Goal: Task Accomplishment & Management: Manage account settings

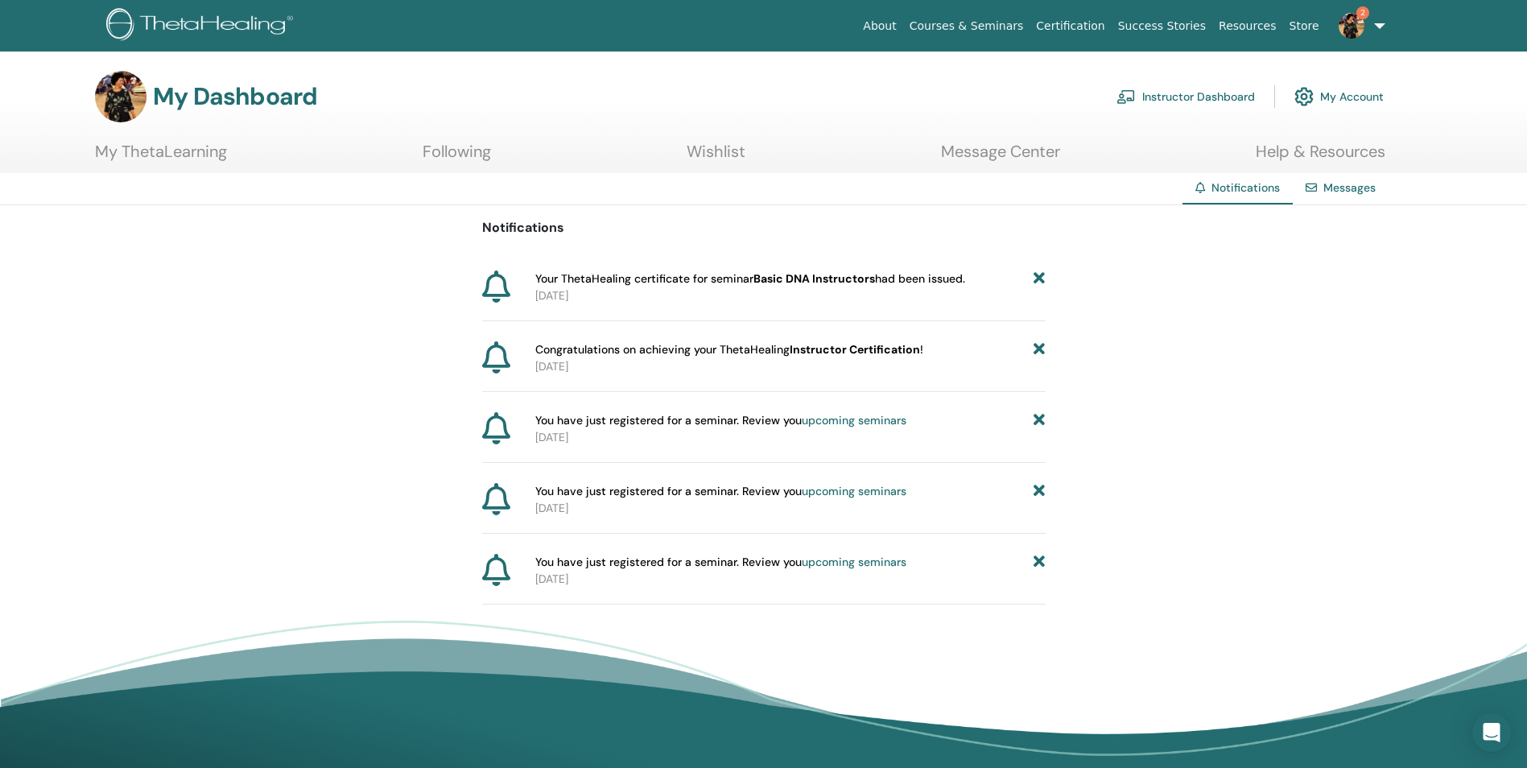
click at [1190, 92] on link "Instructor Dashboard" at bounding box center [1185, 96] width 138 height 35
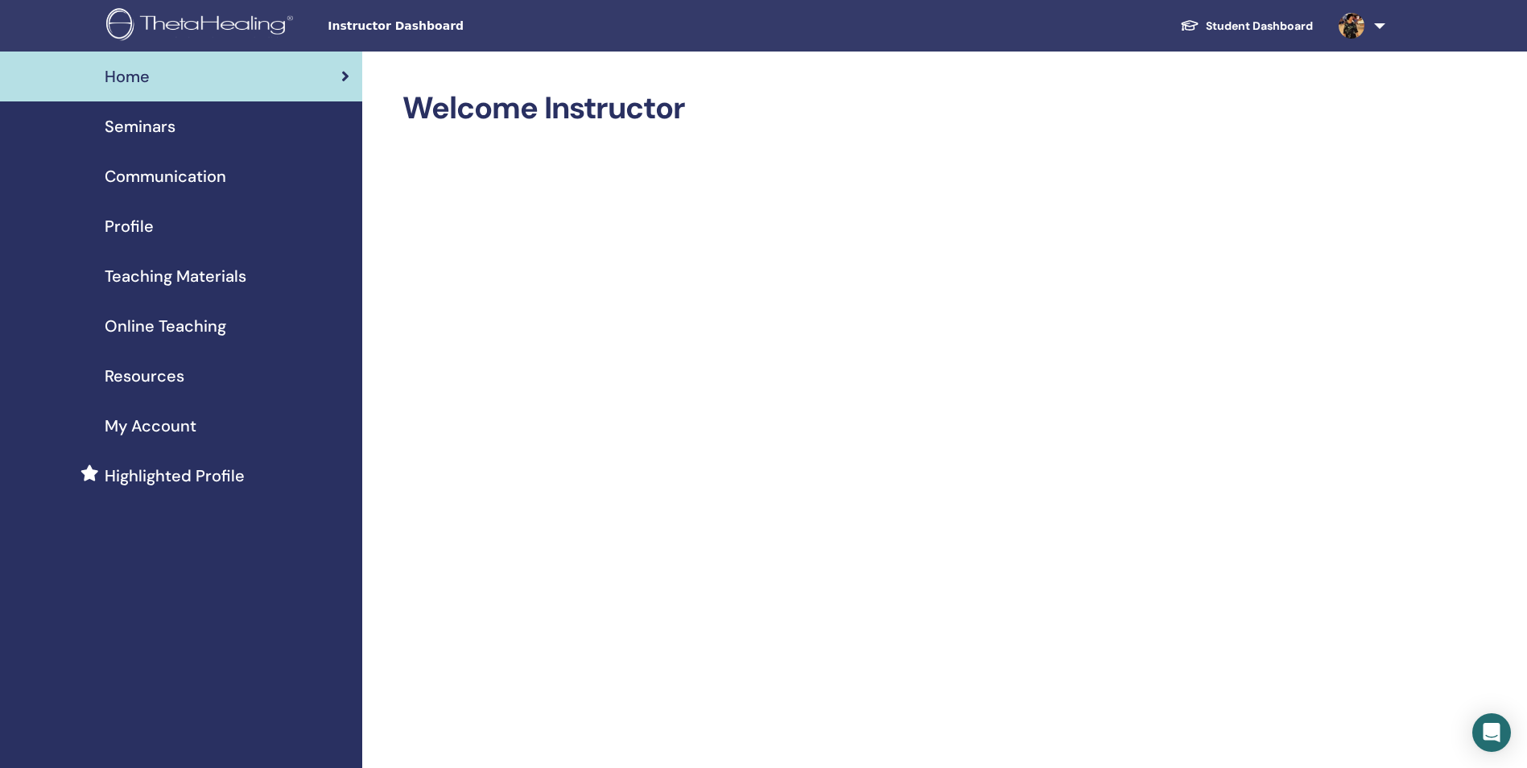
click at [157, 130] on span "Seminars" at bounding box center [140, 126] width 71 height 24
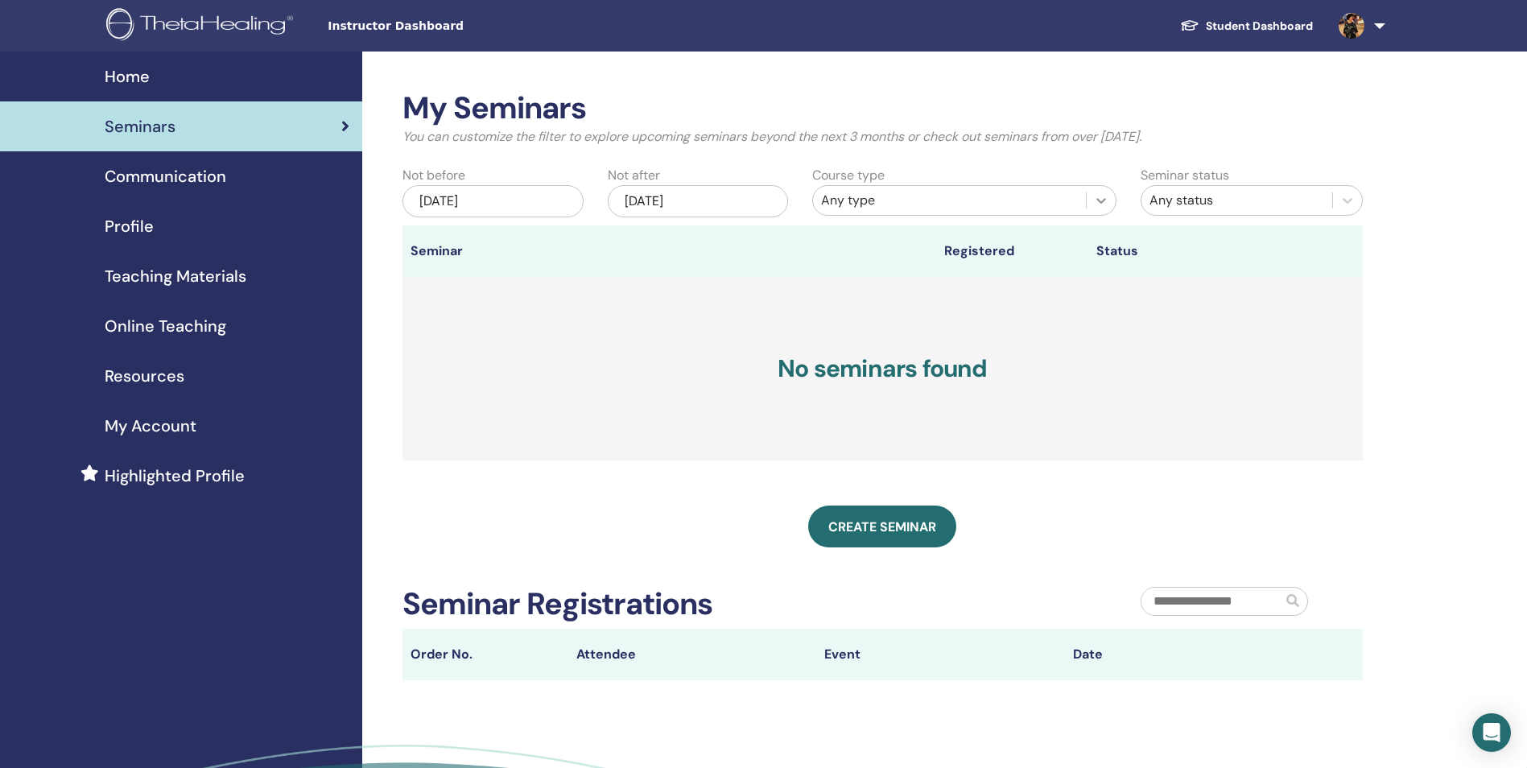
click at [1099, 188] on div at bounding box center [1101, 200] width 29 height 29
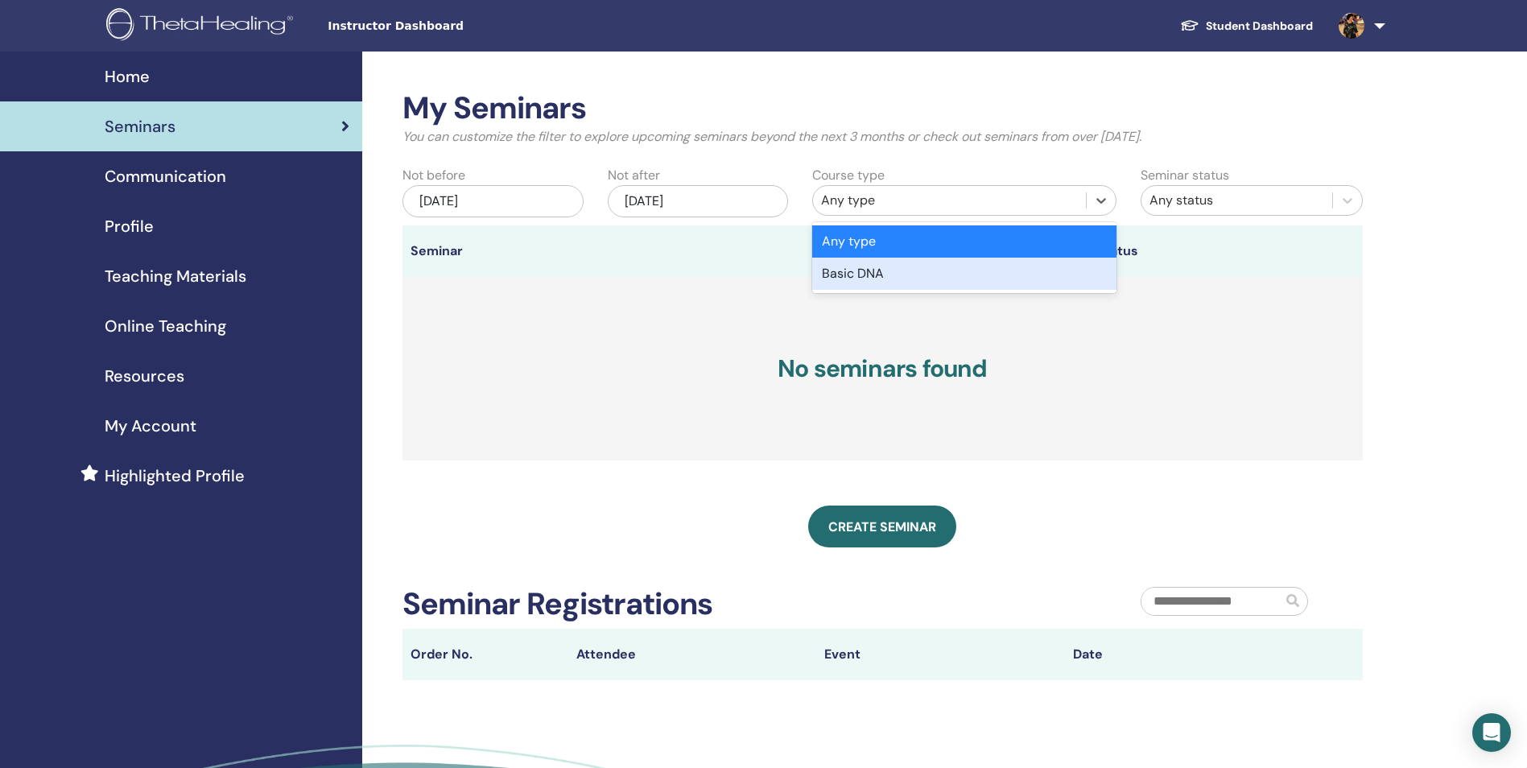
click at [868, 281] on div "Basic DNA" at bounding box center [964, 274] width 304 height 32
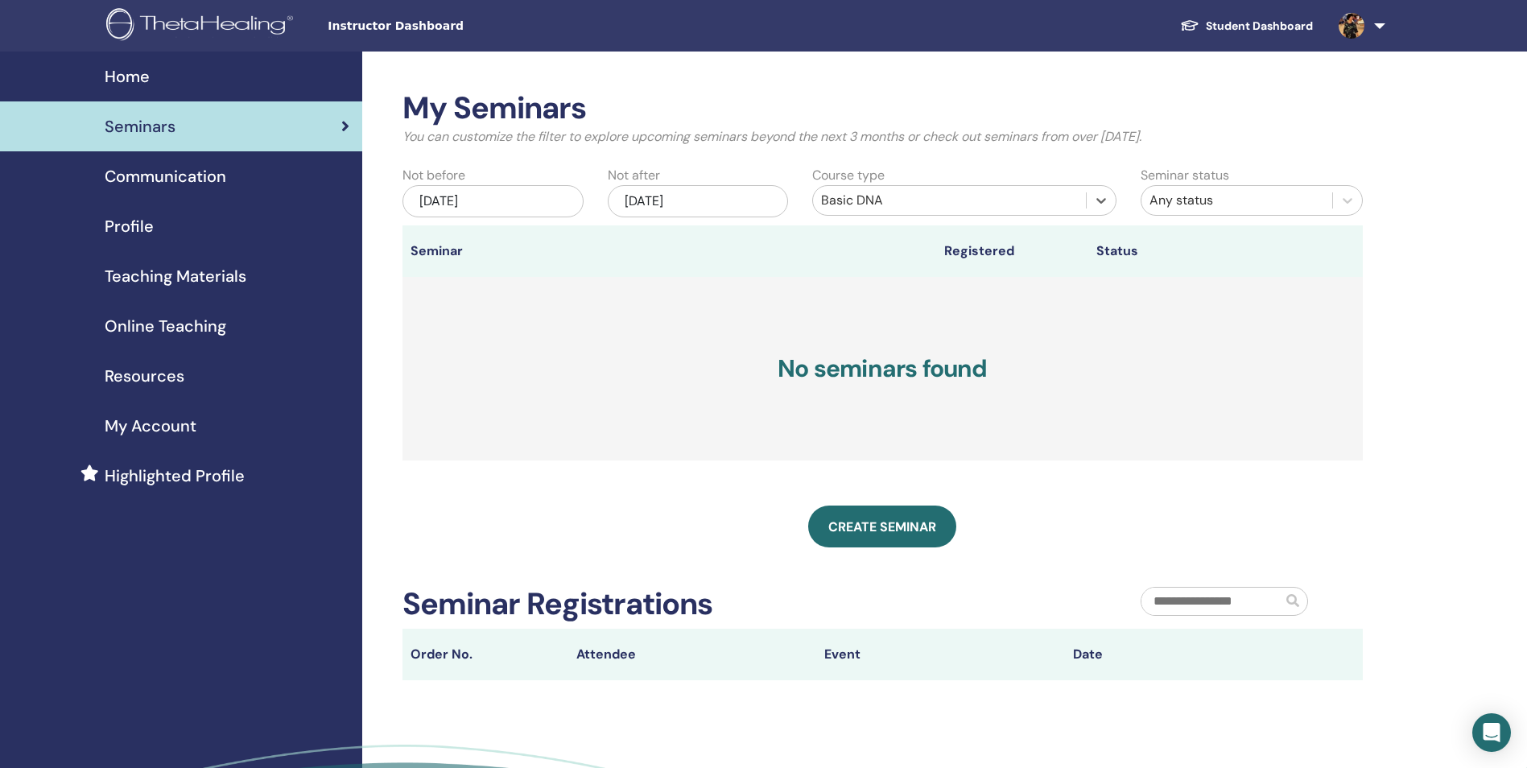
click at [1319, 193] on div "Any status" at bounding box center [1236, 200] width 175 height 19
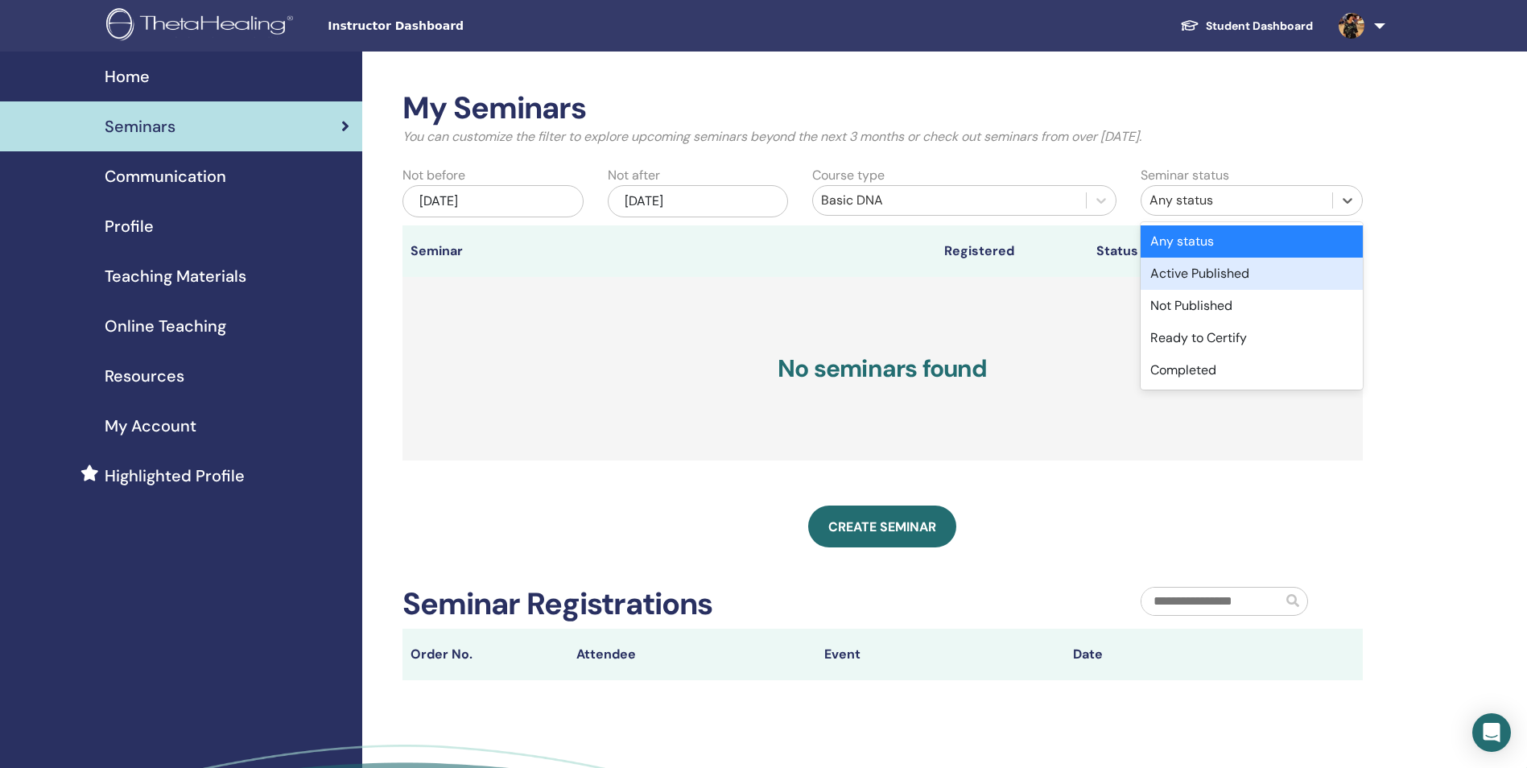
click at [524, 307] on h3 "No seminars found" at bounding box center [882, 369] width 960 height 184
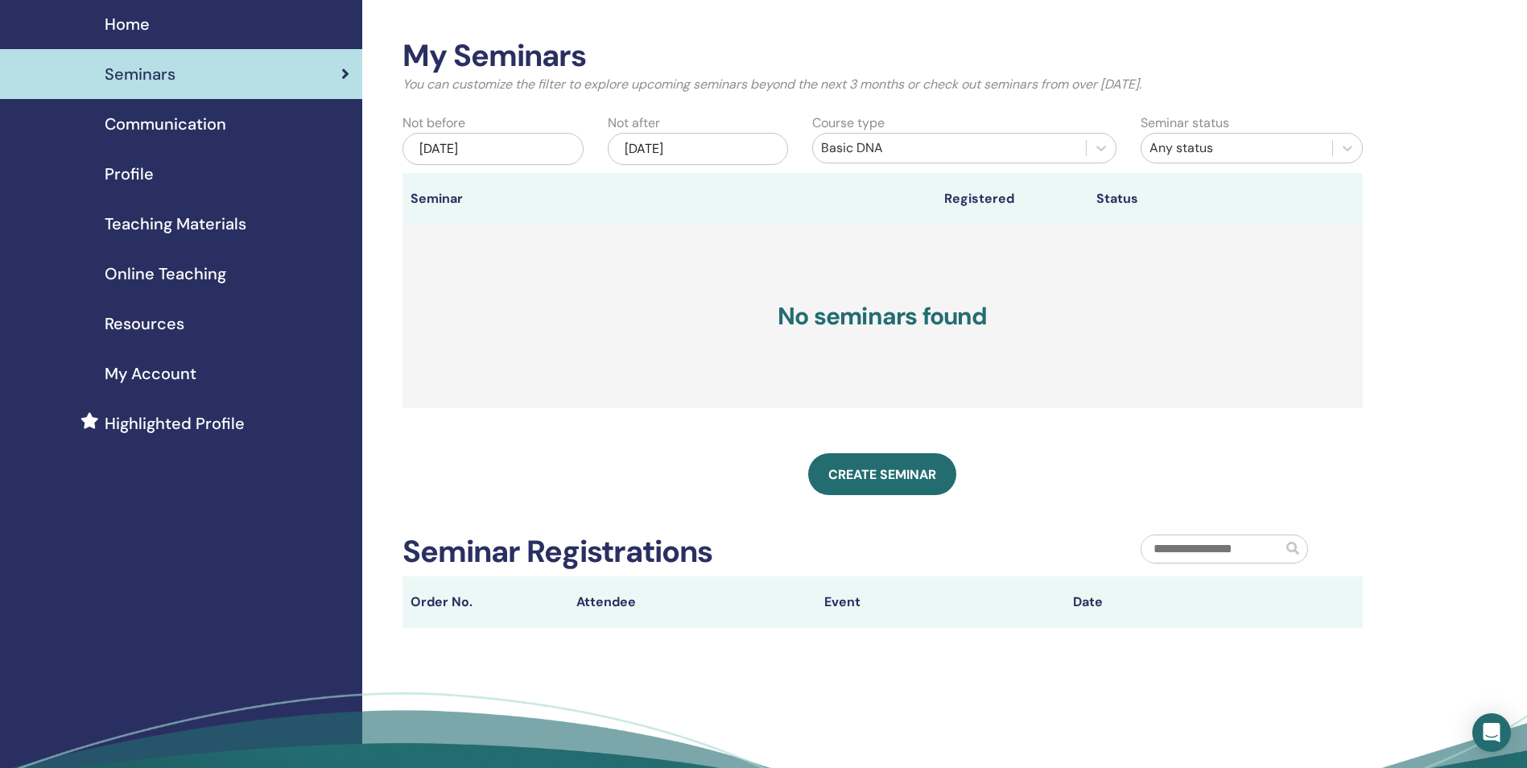
scroll to position [80, 0]
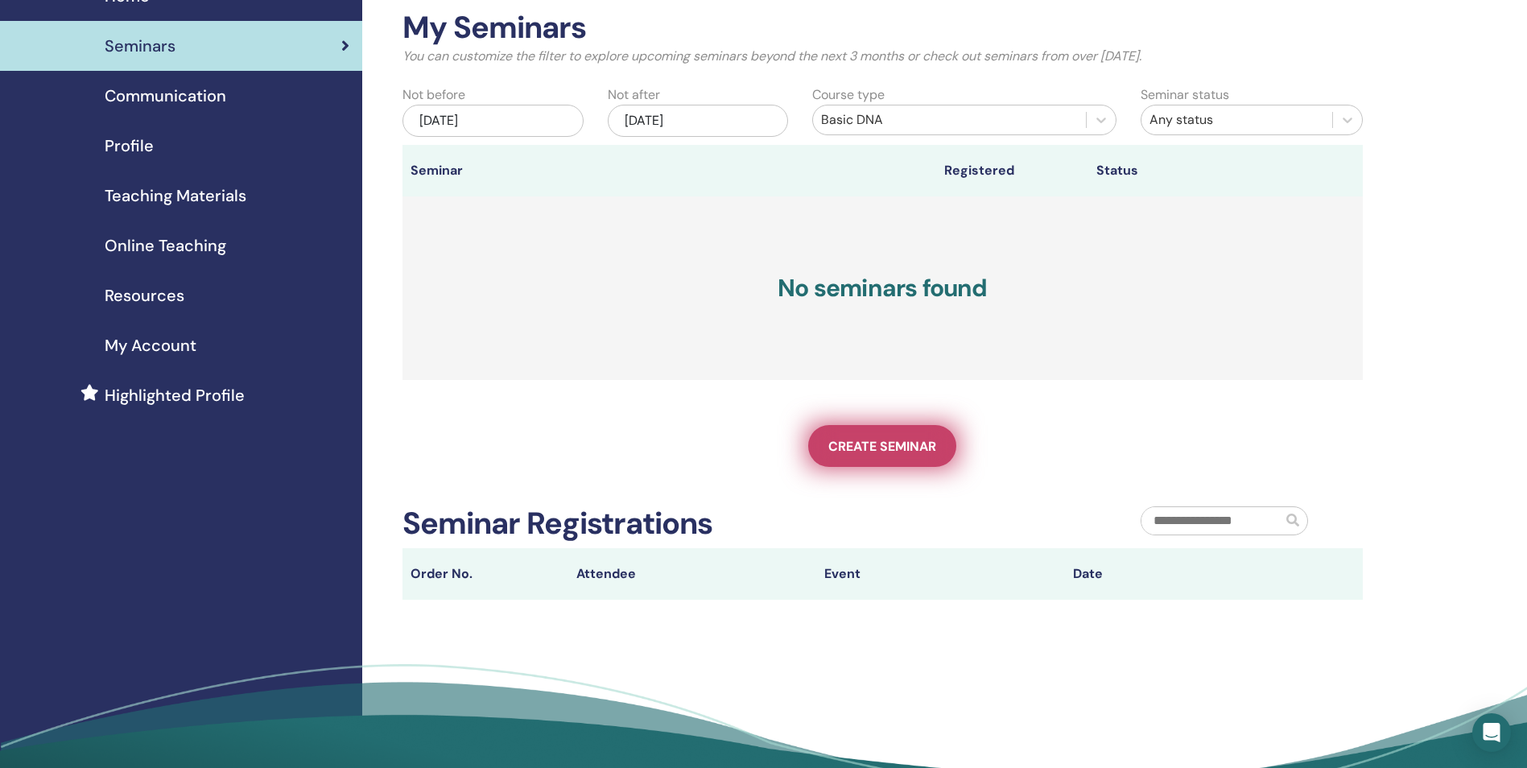
click at [858, 443] on span "Create seminar" at bounding box center [882, 446] width 108 height 17
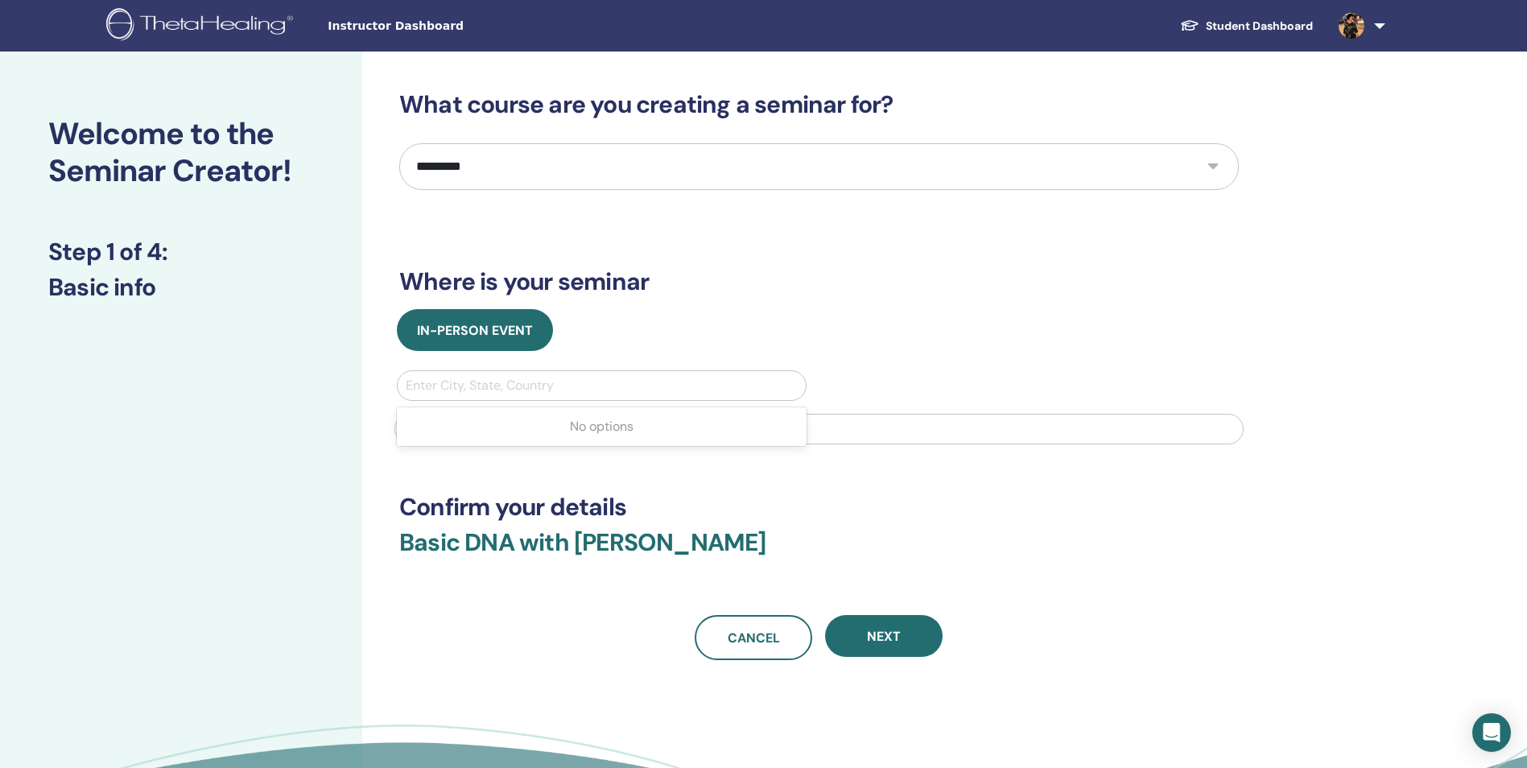
click at [451, 390] on div at bounding box center [602, 385] width 392 height 23
click at [462, 435] on input "text" at bounding box center [818, 429] width 849 height 31
click at [856, 284] on h3 "Where is your seminar" at bounding box center [819, 281] width 840 height 29
drag, startPoint x: 431, startPoint y: 415, endPoint x: 418, endPoint y: 416, distance: 13.8
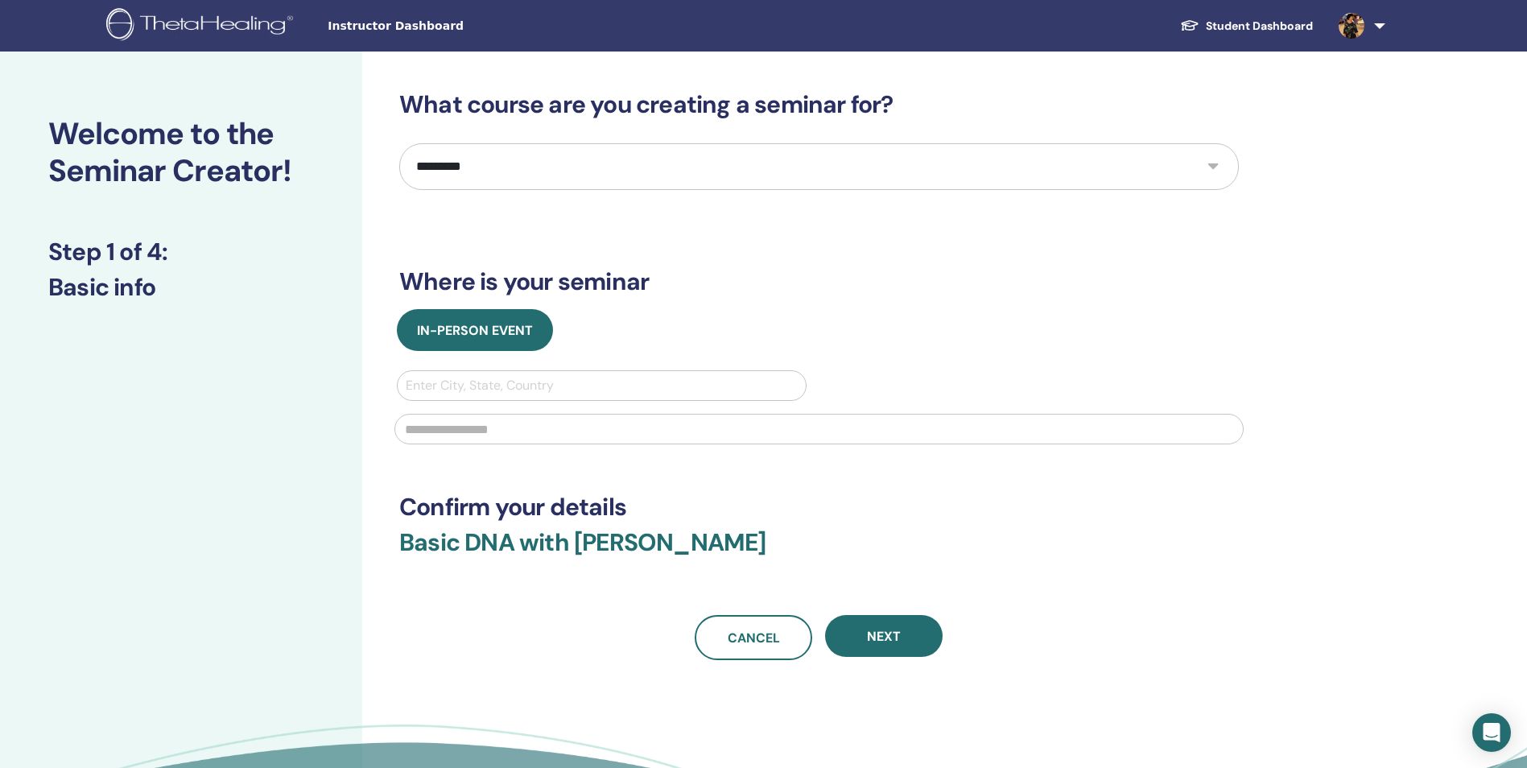
click at [421, 415] on input "text" at bounding box center [818, 429] width 849 height 31
type input "**********"
type input "********"
type input "**********"
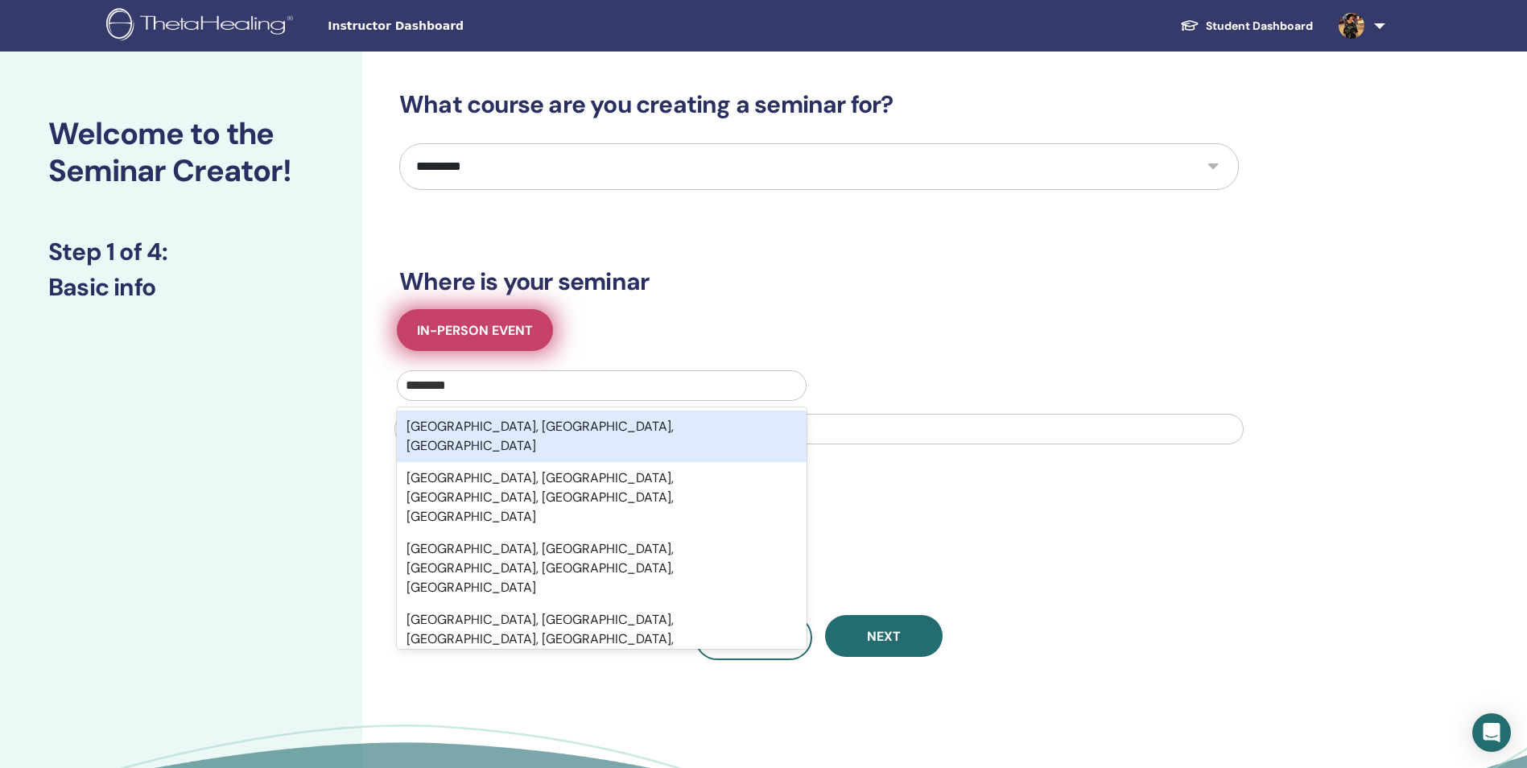
click at [469, 326] on span "In-Person Event" at bounding box center [475, 330] width 116 height 17
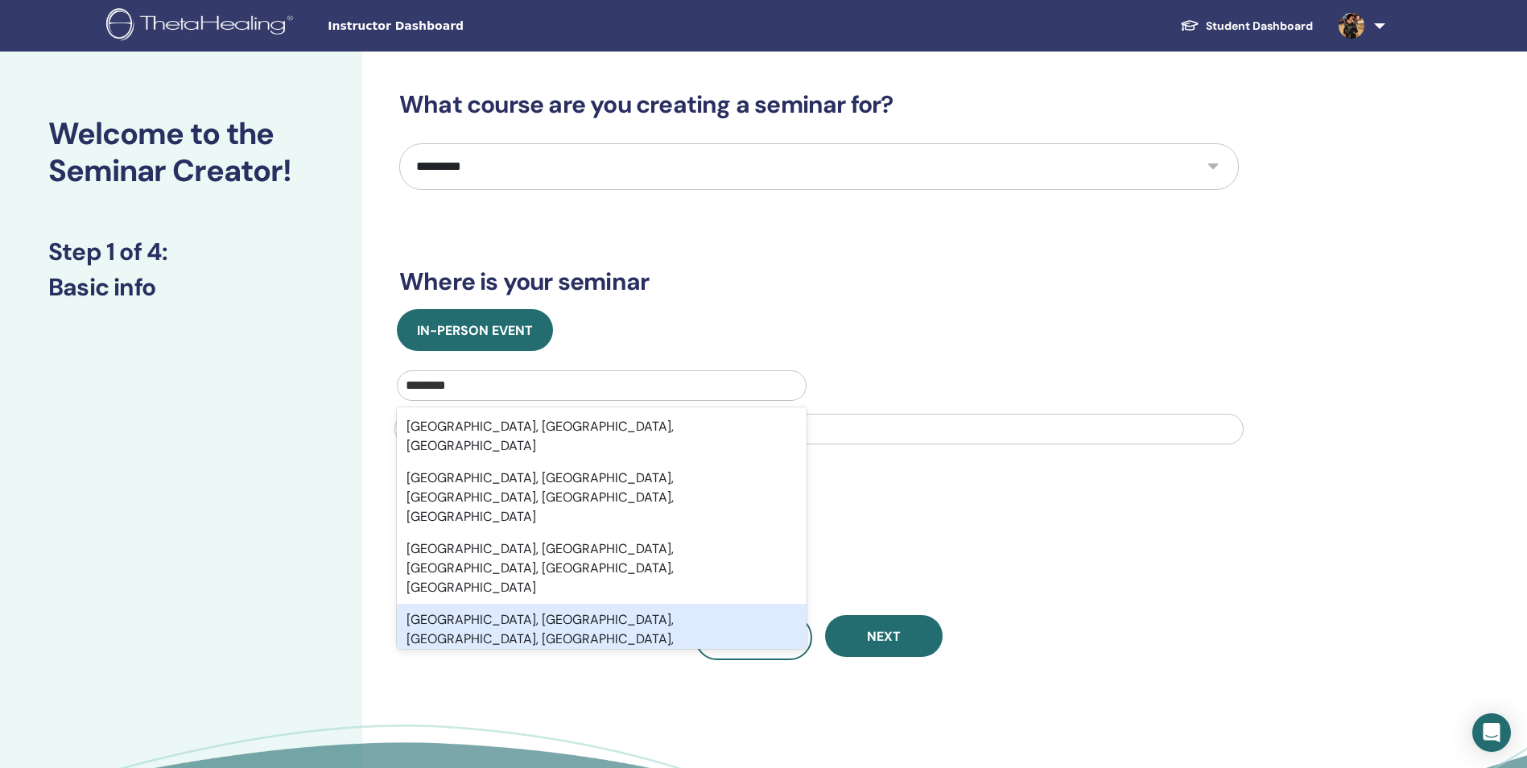
click at [515, 677] on div "**********" at bounding box center [871, 469] width 1018 height 834
click at [1064, 574] on h3 "Basic DNA with Dr Shobha Sisodia" at bounding box center [819, 552] width 840 height 48
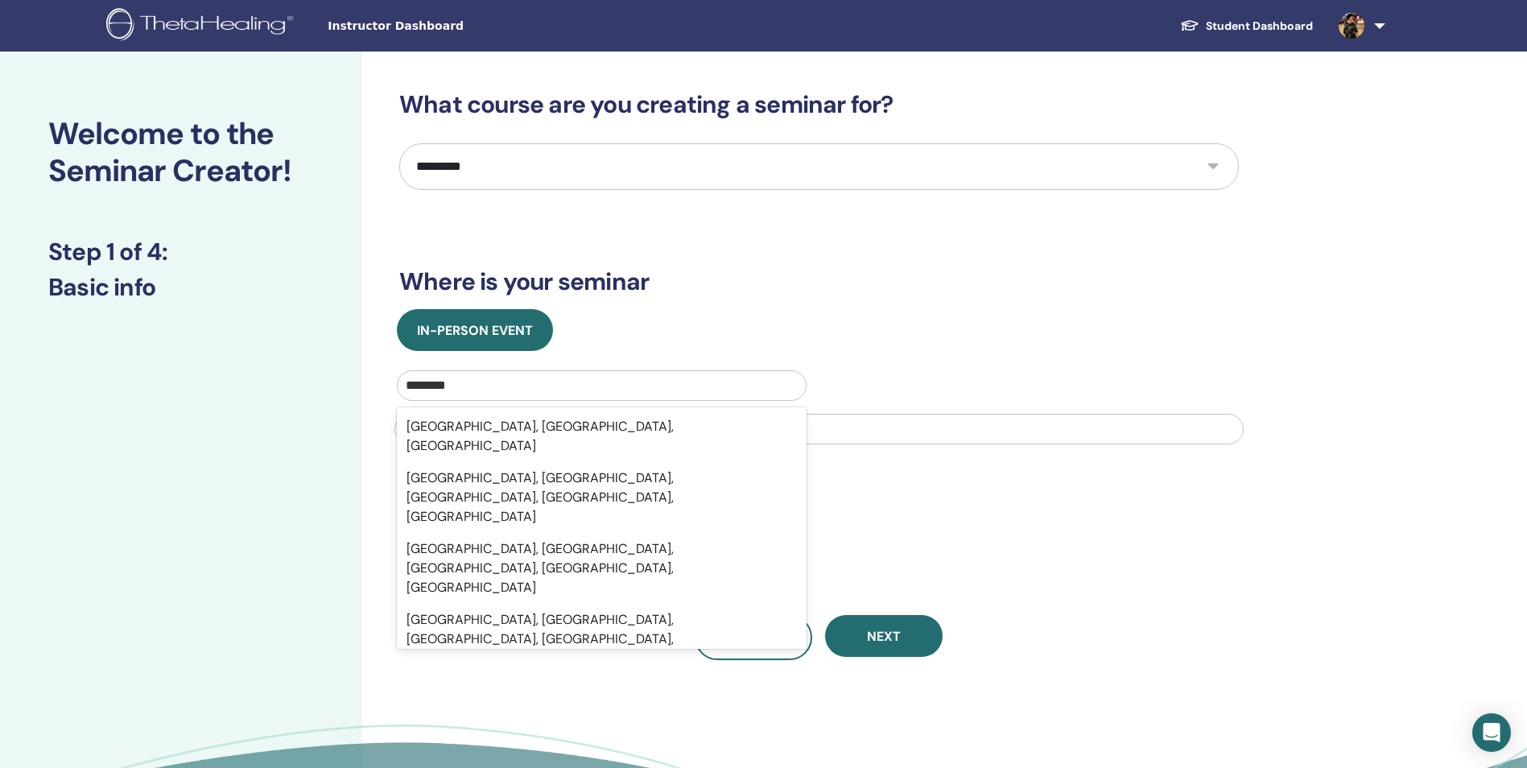
click at [579, 647] on div "Cancel Next" at bounding box center [819, 637] width 840 height 45
click at [1249, 27] on link "Student Dashboard" at bounding box center [1246, 26] width 159 height 30
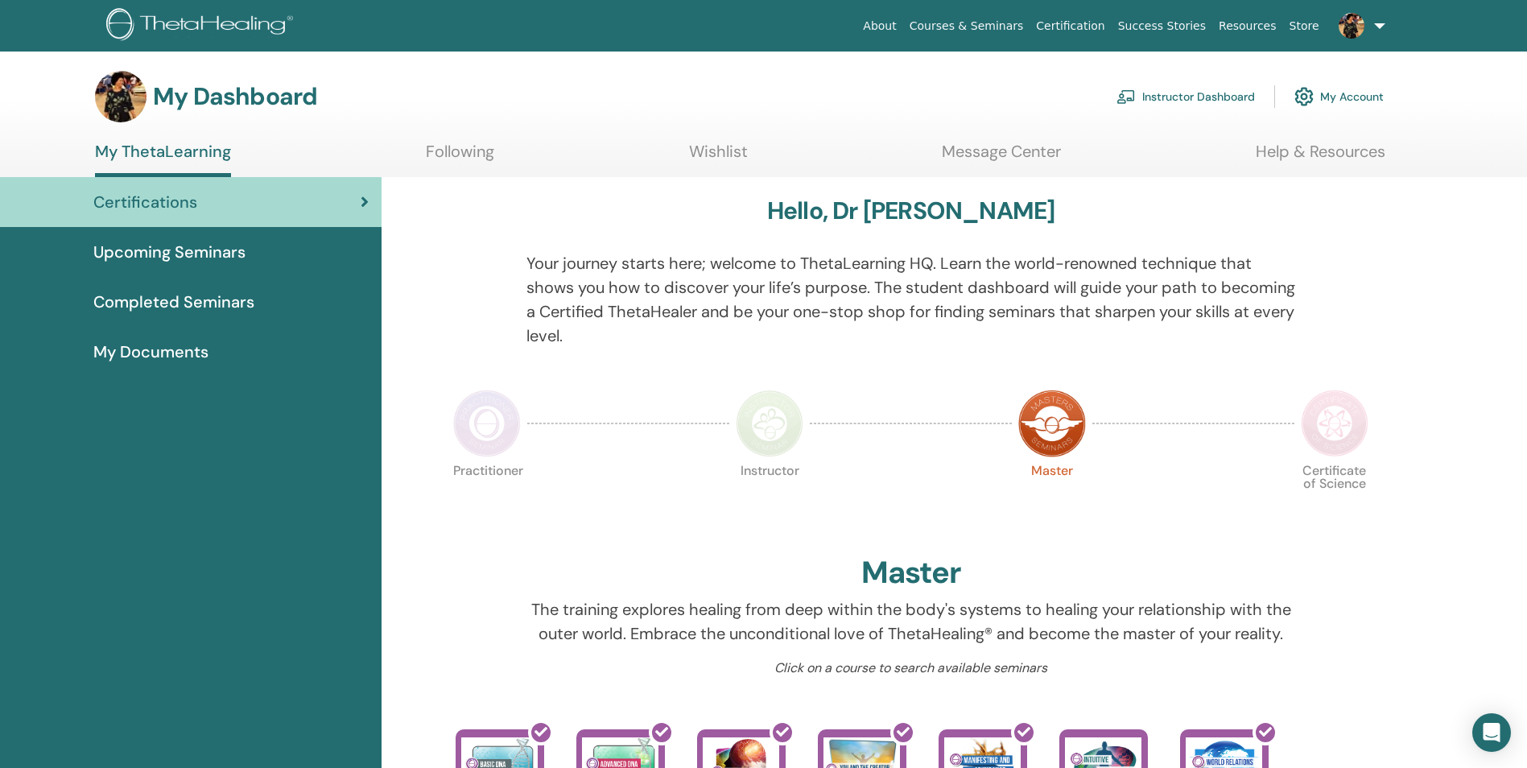
click at [240, 207] on div "Certifications" at bounding box center [191, 202] width 356 height 24
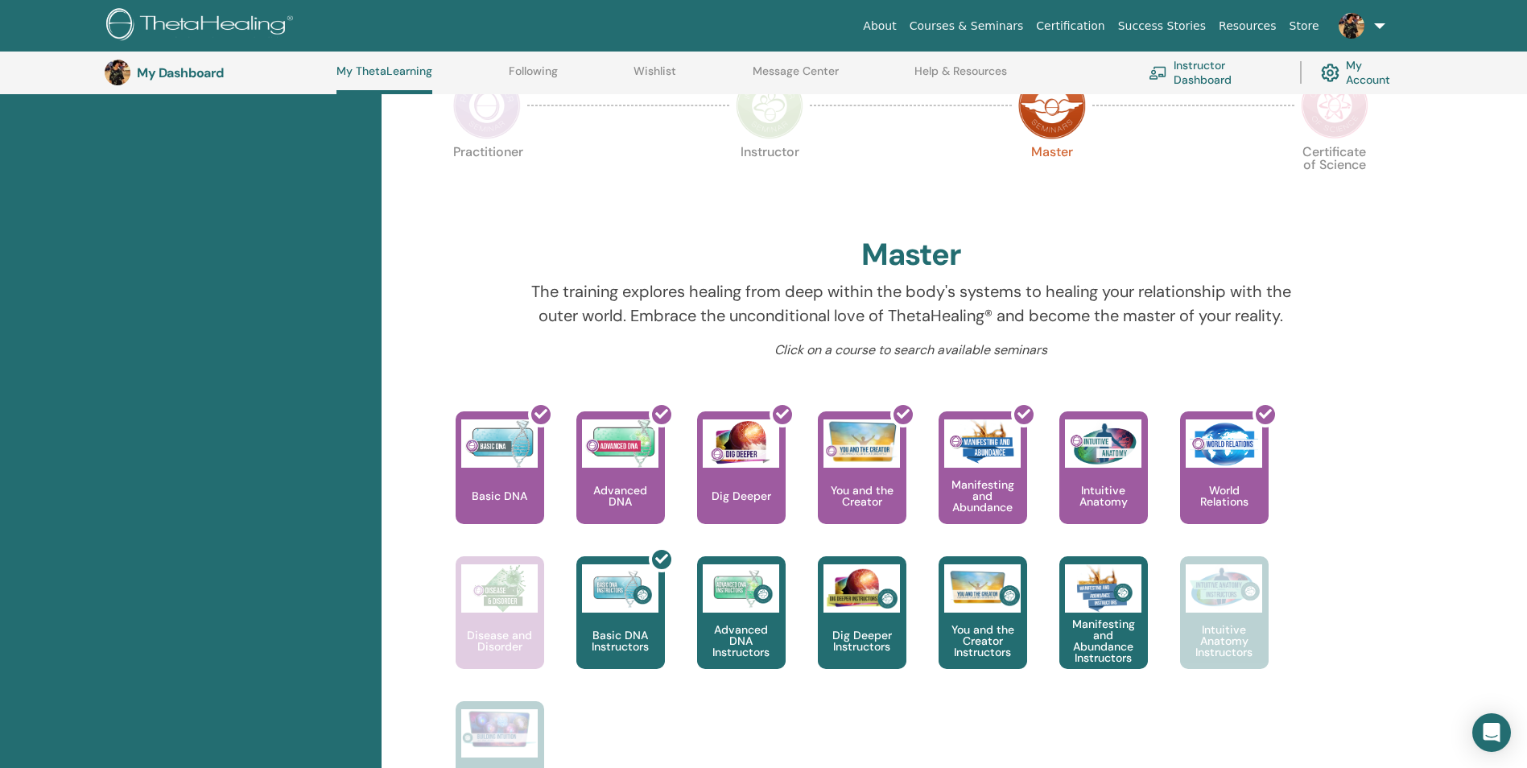
scroll to position [445, 0]
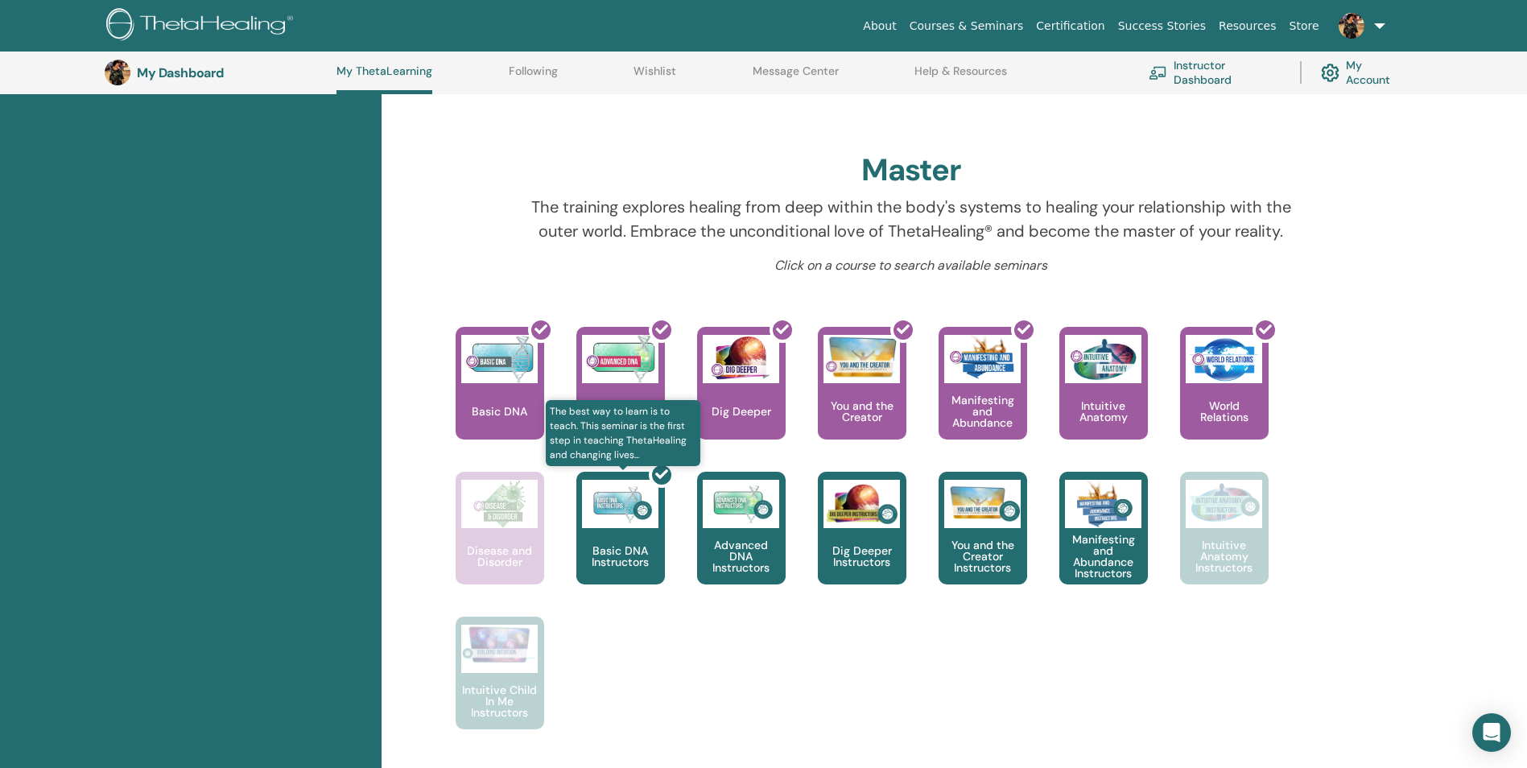
click at [606, 528] on div at bounding box center [630, 534] width 89 height 145
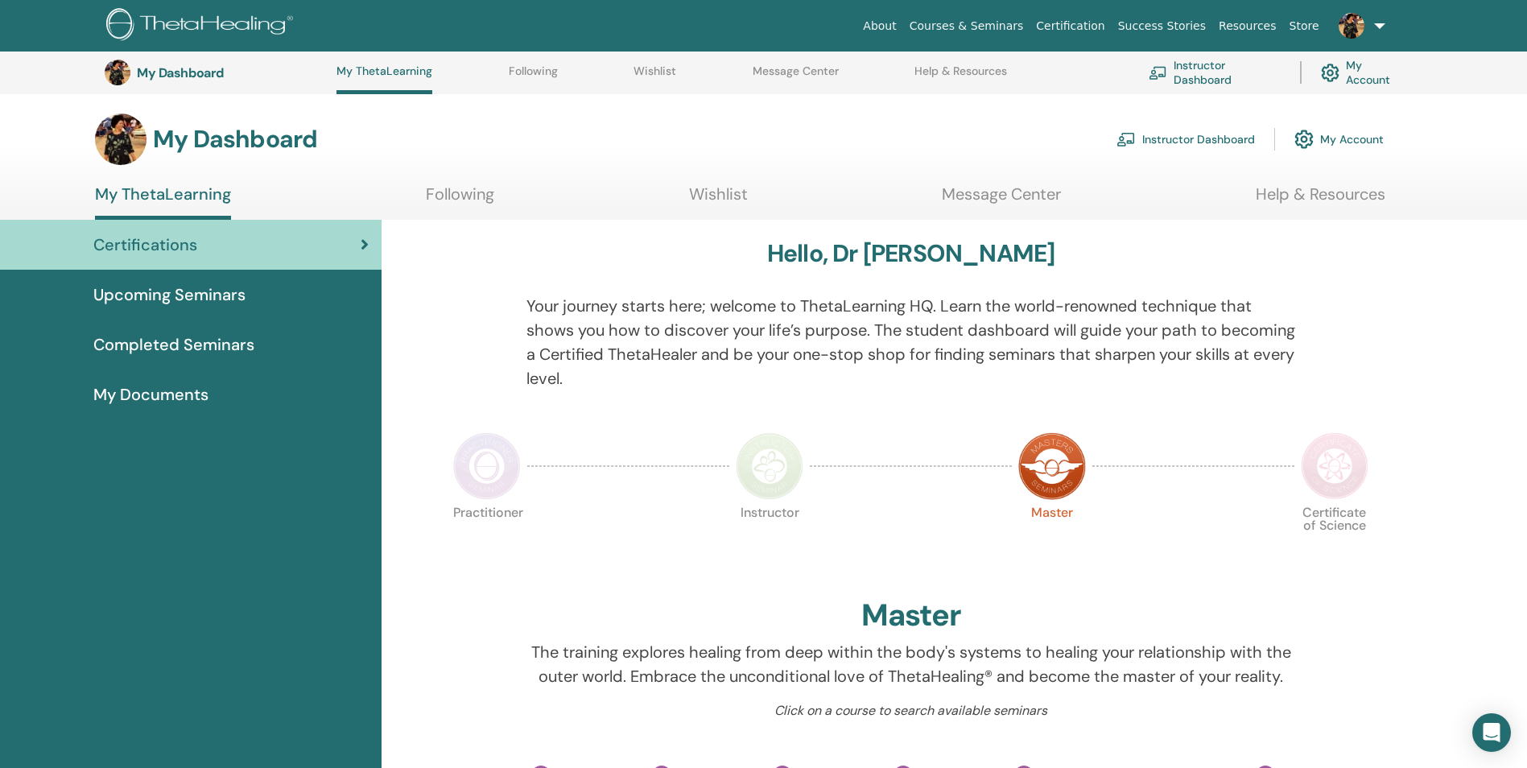
scroll to position [445, 0]
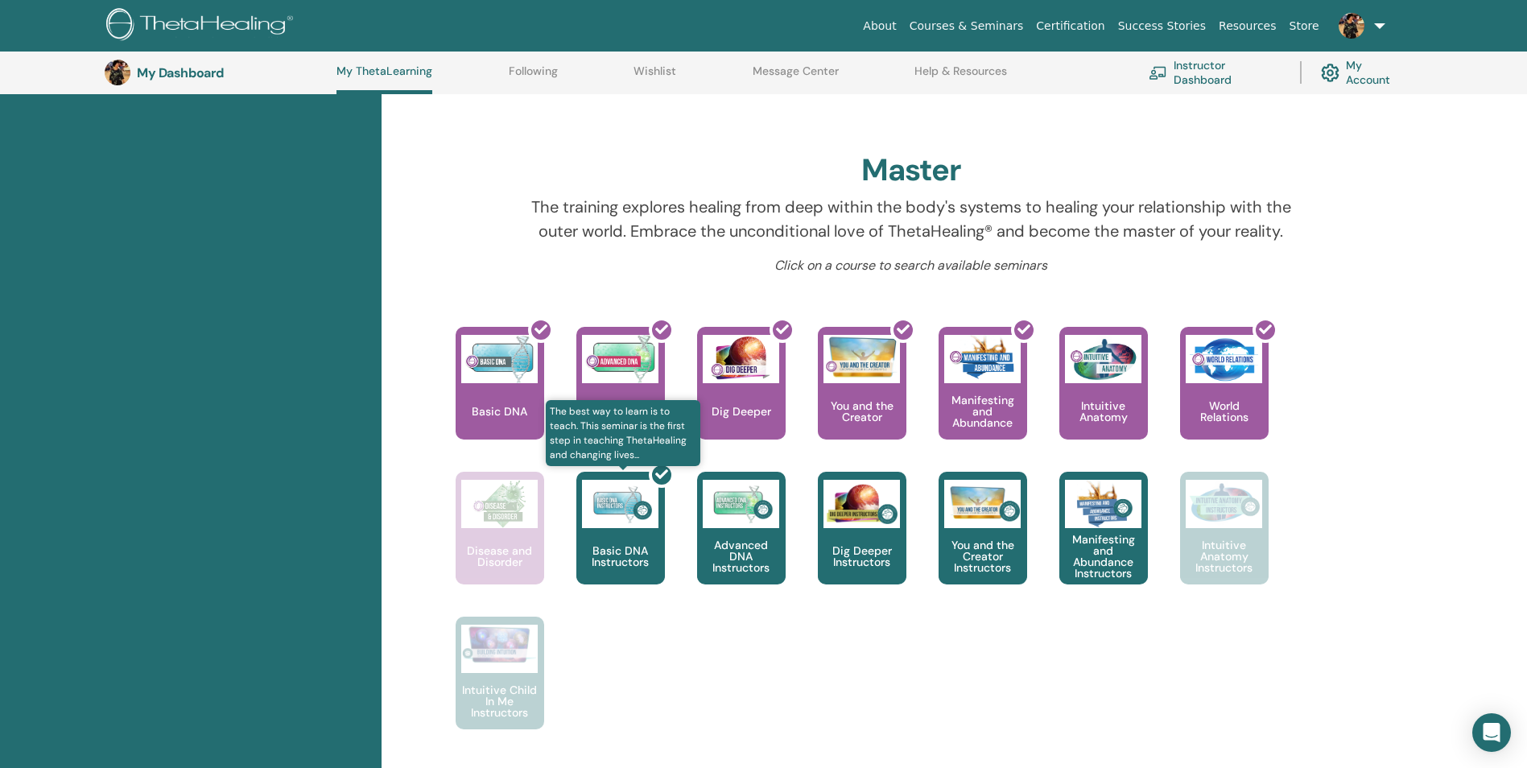
click at [606, 488] on div at bounding box center [630, 534] width 89 height 145
click at [721, 661] on div "This is where your ThetaHealing journey begins. This is the first seminar to ta…" at bounding box center [898, 544] width 951 height 435
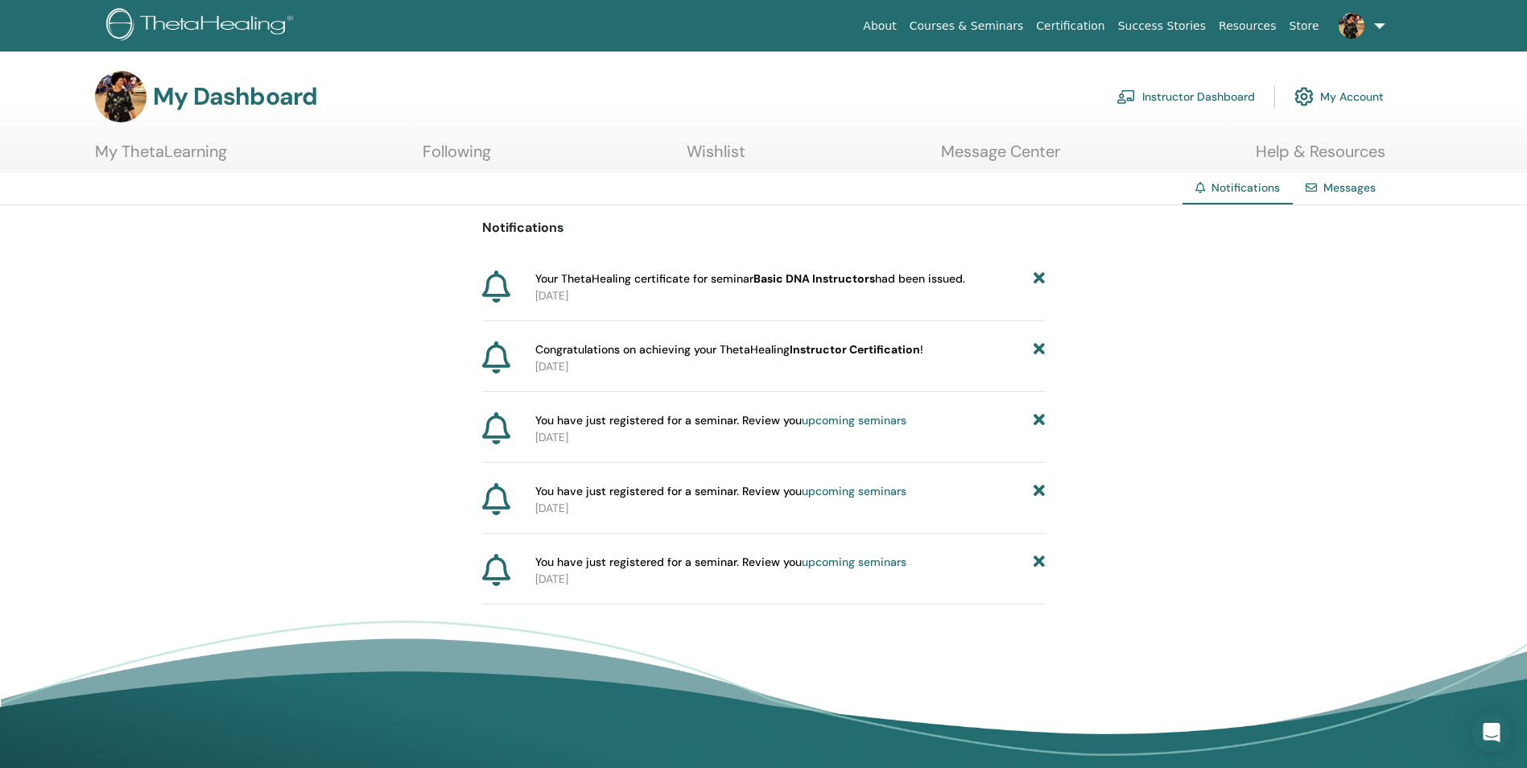
click at [1080, 28] on link "Certification" at bounding box center [1070, 26] width 81 height 30
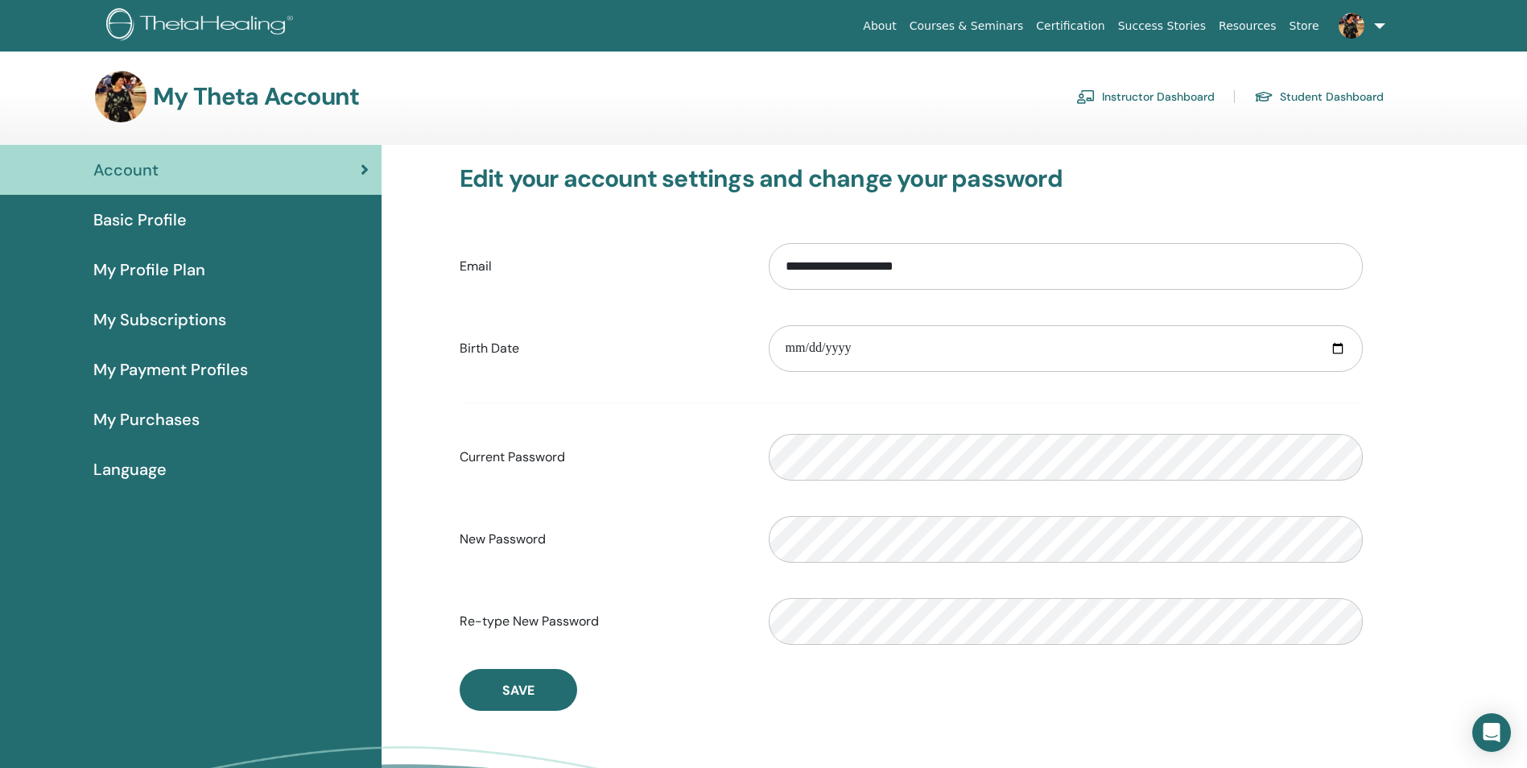
click at [151, 420] on span "My Purchases" at bounding box center [146, 419] width 106 height 24
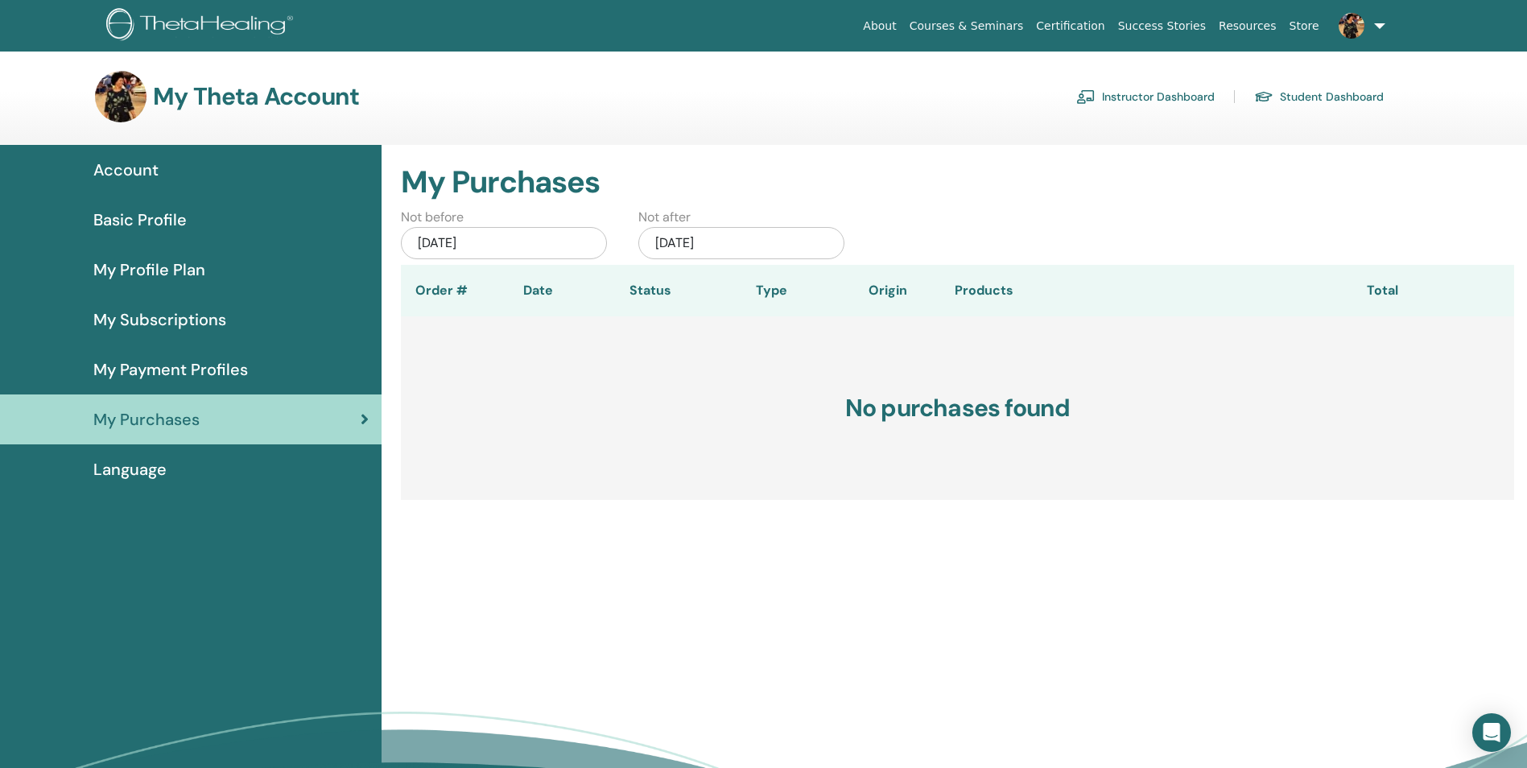
click at [134, 171] on span "Account" at bounding box center [125, 170] width 65 height 24
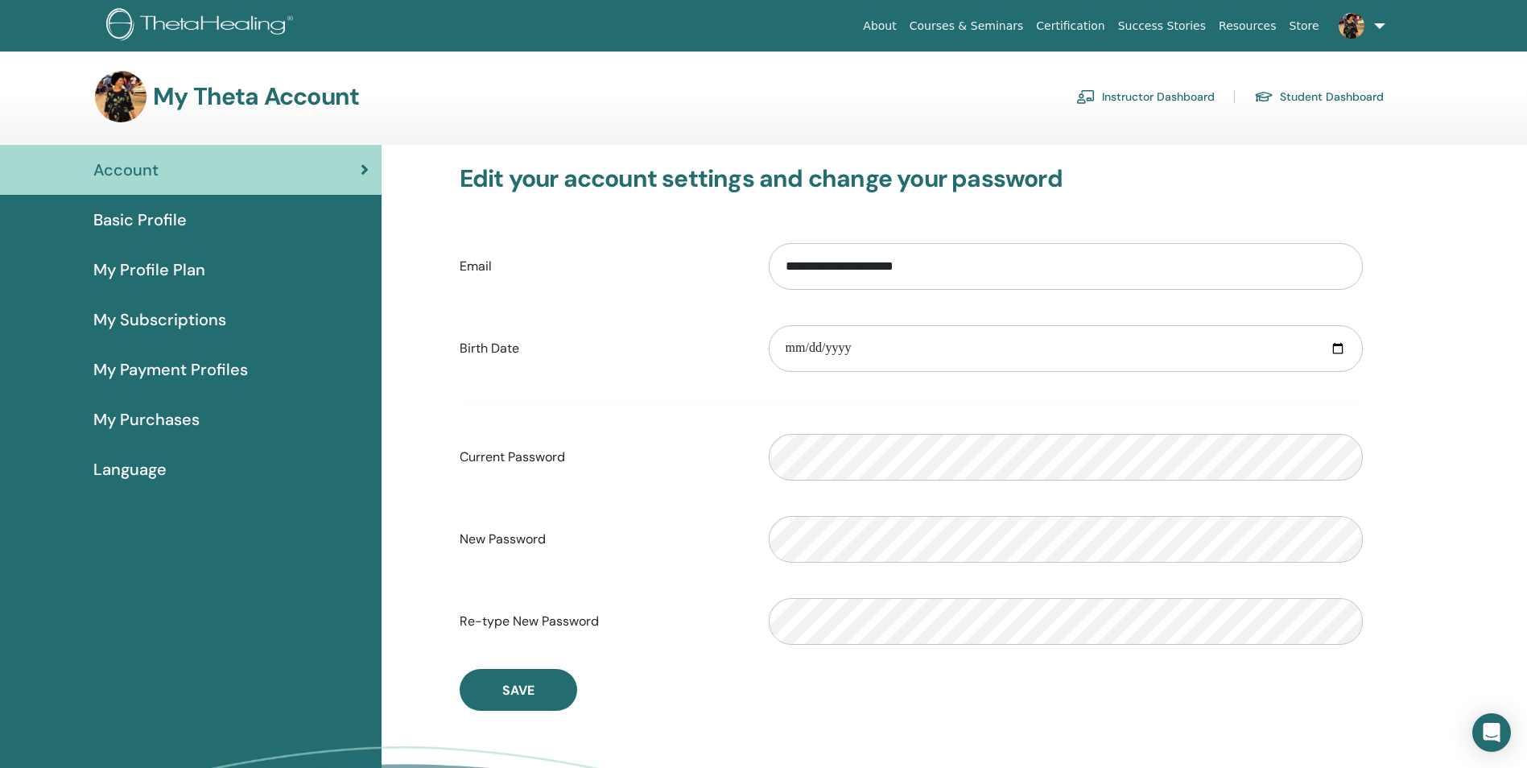
click at [1318, 98] on link "Student Dashboard" at bounding box center [1319, 97] width 130 height 26
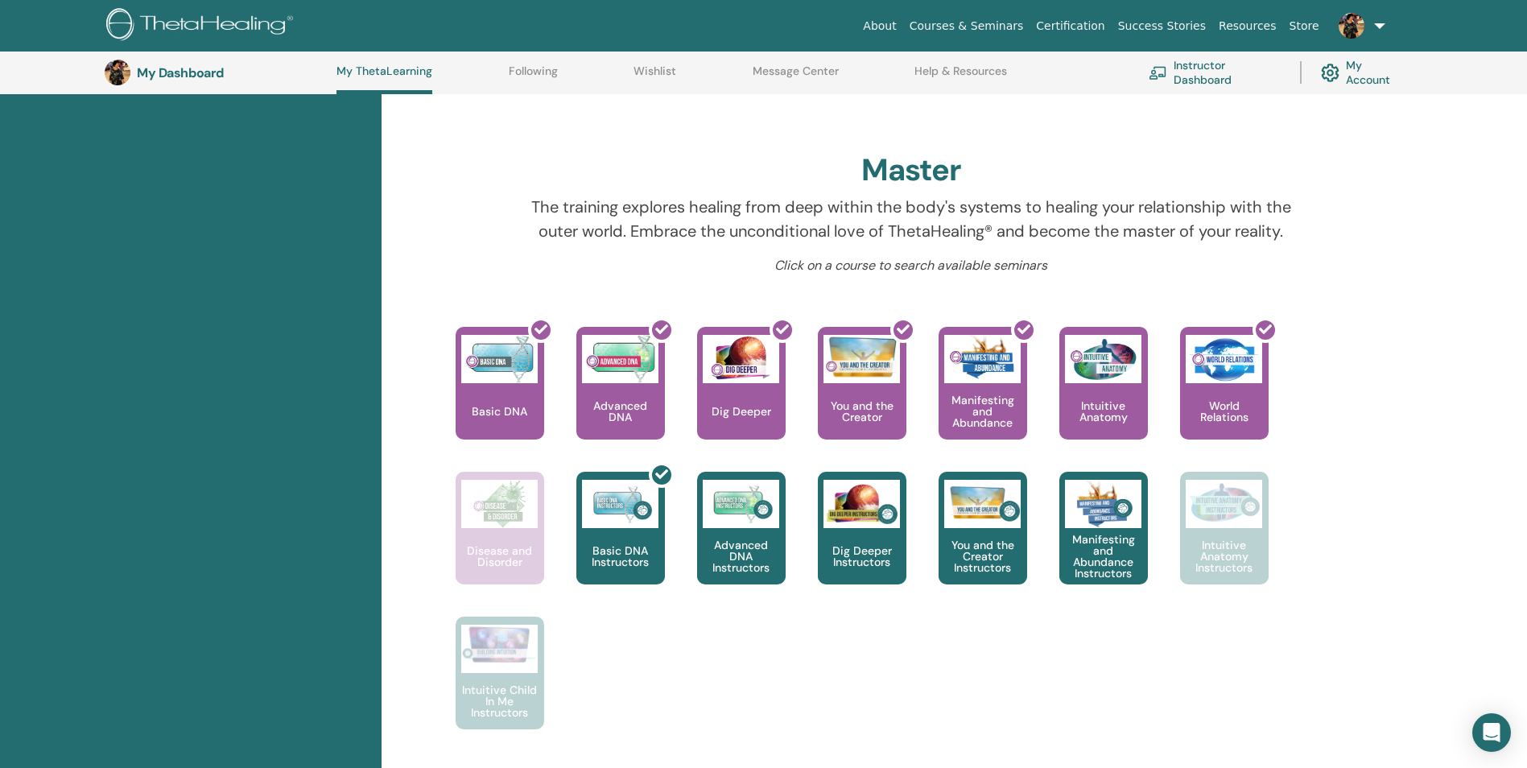
scroll to position [284, 0]
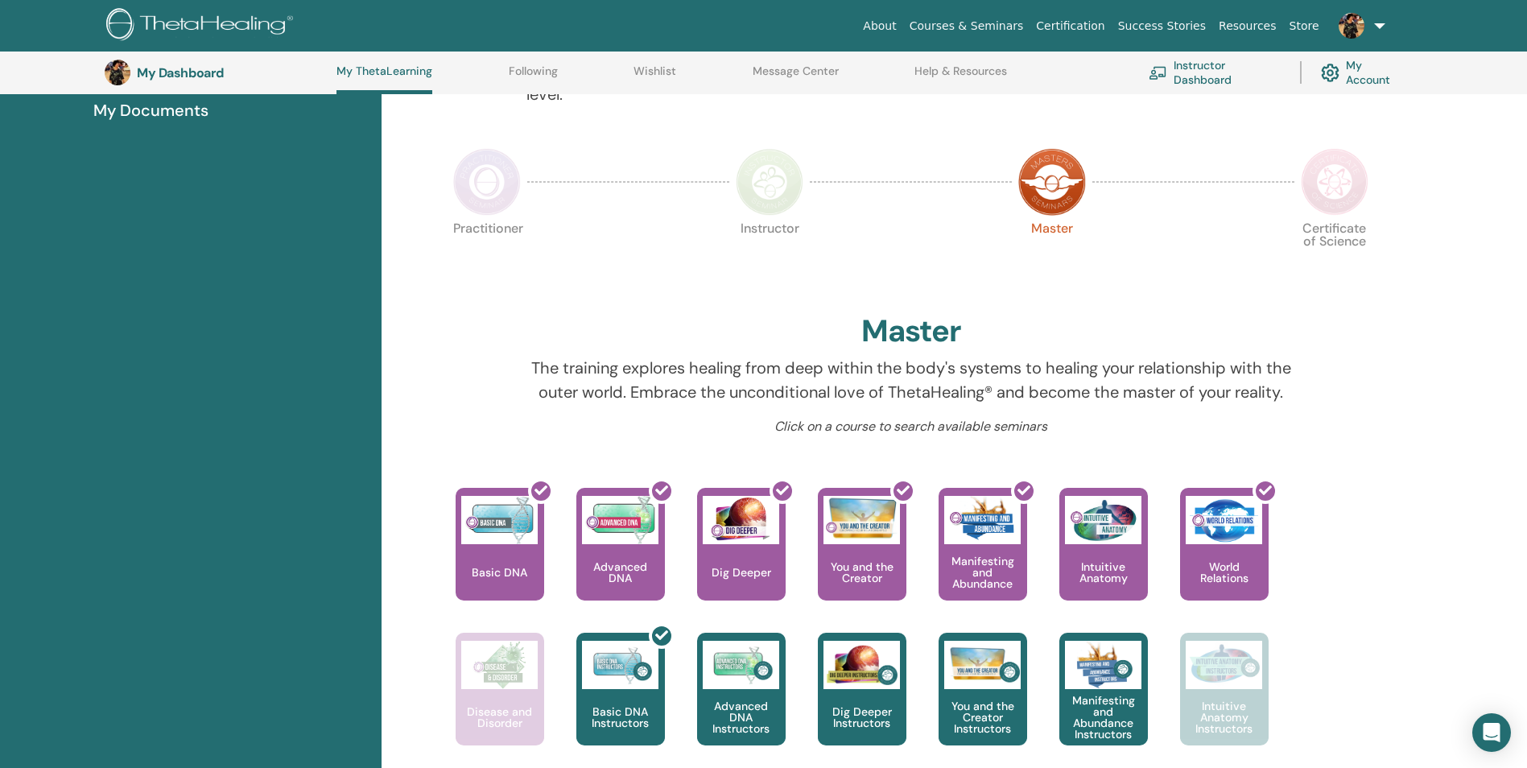
click at [1380, 27] on link at bounding box center [1359, 26] width 66 height 52
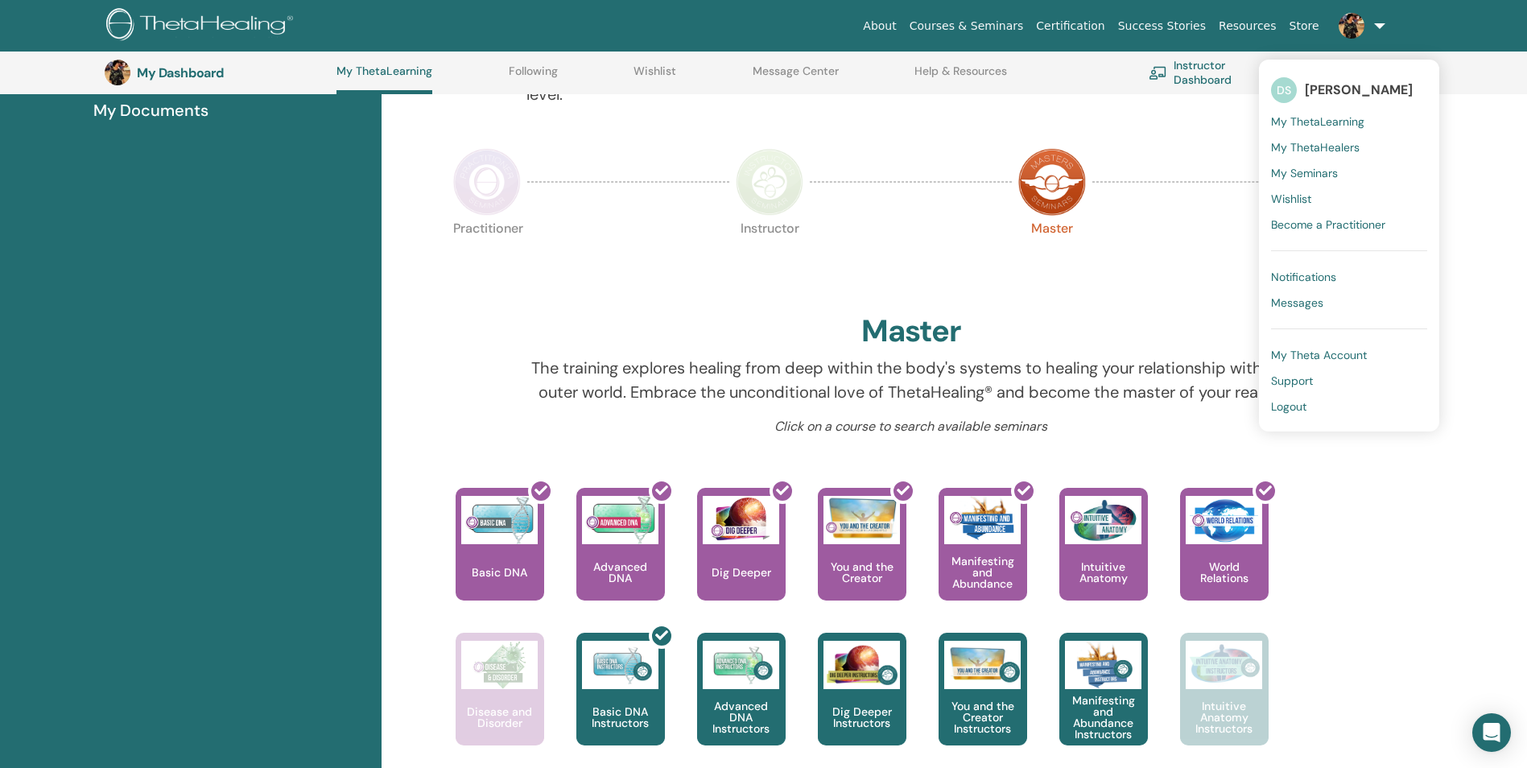
click at [137, 117] on span "My Documents" at bounding box center [150, 110] width 115 height 24
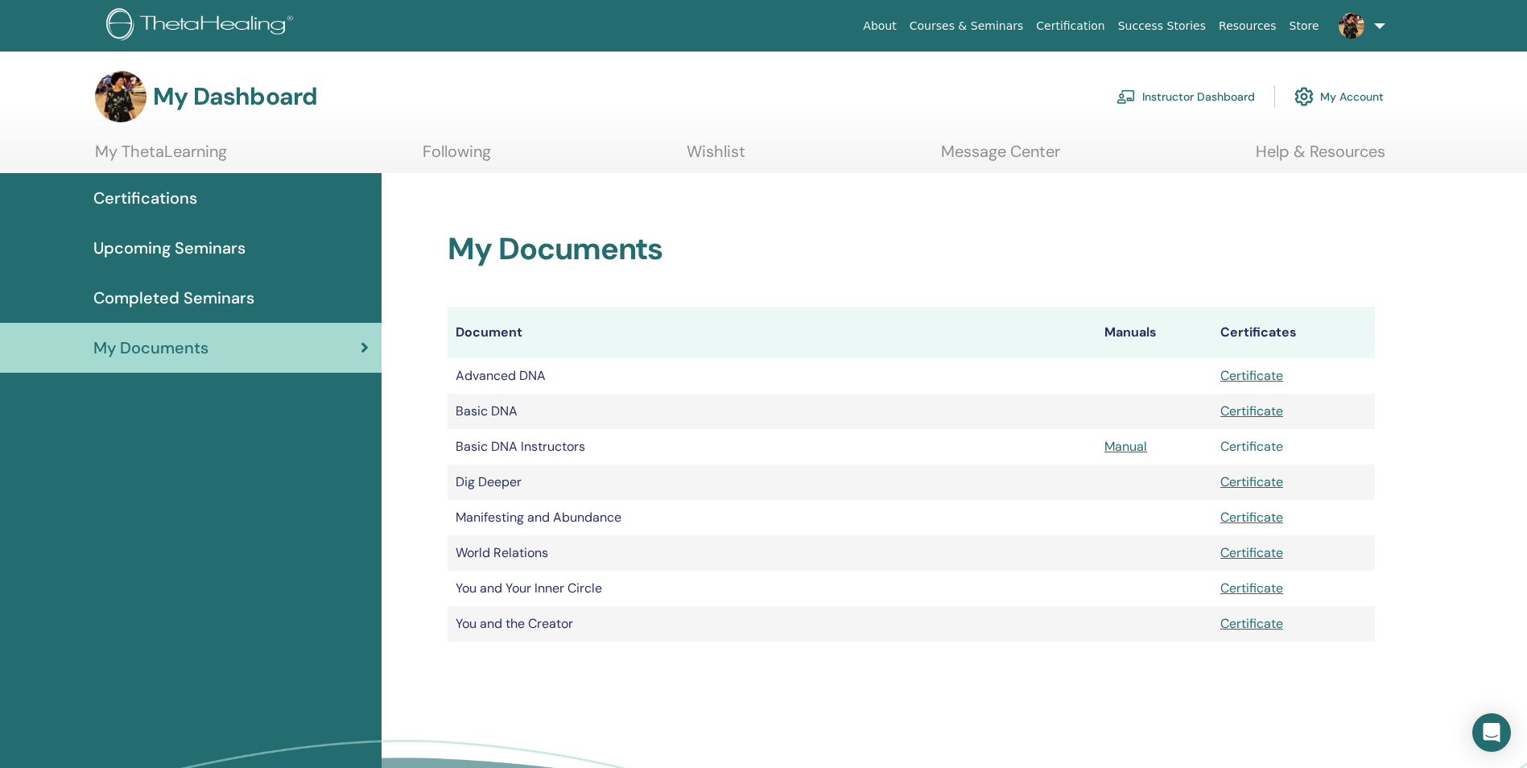
click at [1246, 452] on link "Certificate" at bounding box center [1251, 446] width 63 height 17
click at [1122, 441] on link "Manual" at bounding box center [1125, 446] width 43 height 17
